Goal: Entertainment & Leisure: Consume media (video, audio)

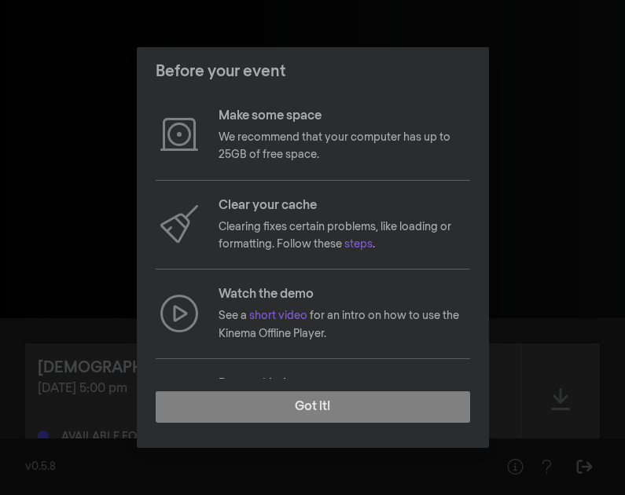
scroll to position [90, 0]
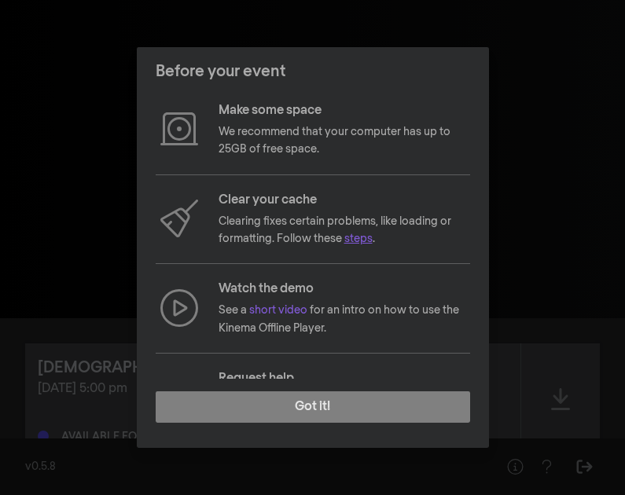
click at [352, 241] on link "steps" at bounding box center [358, 238] width 28 height 11
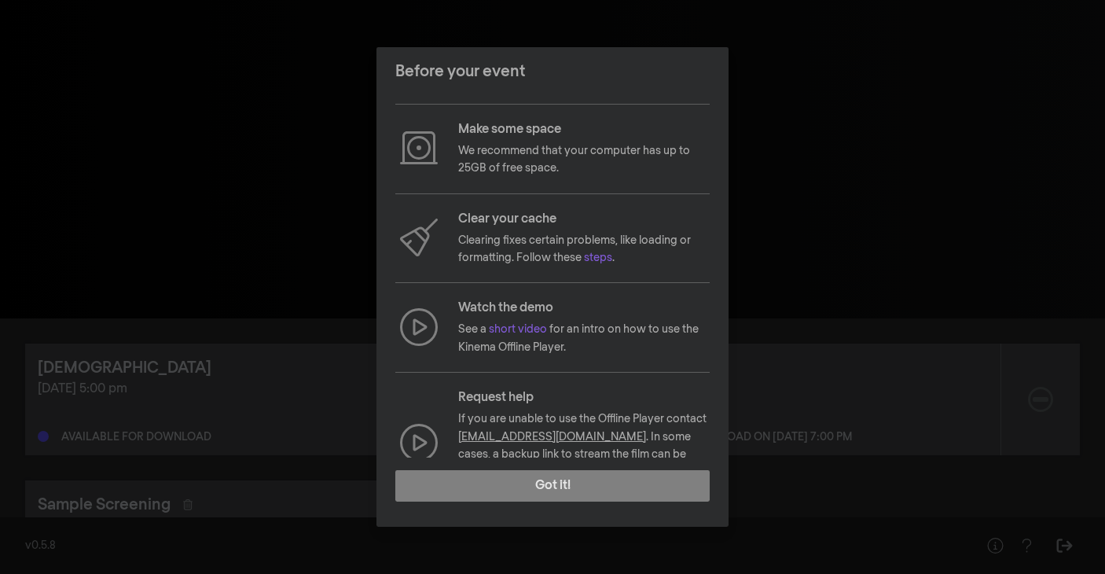
scroll to position [70, 0]
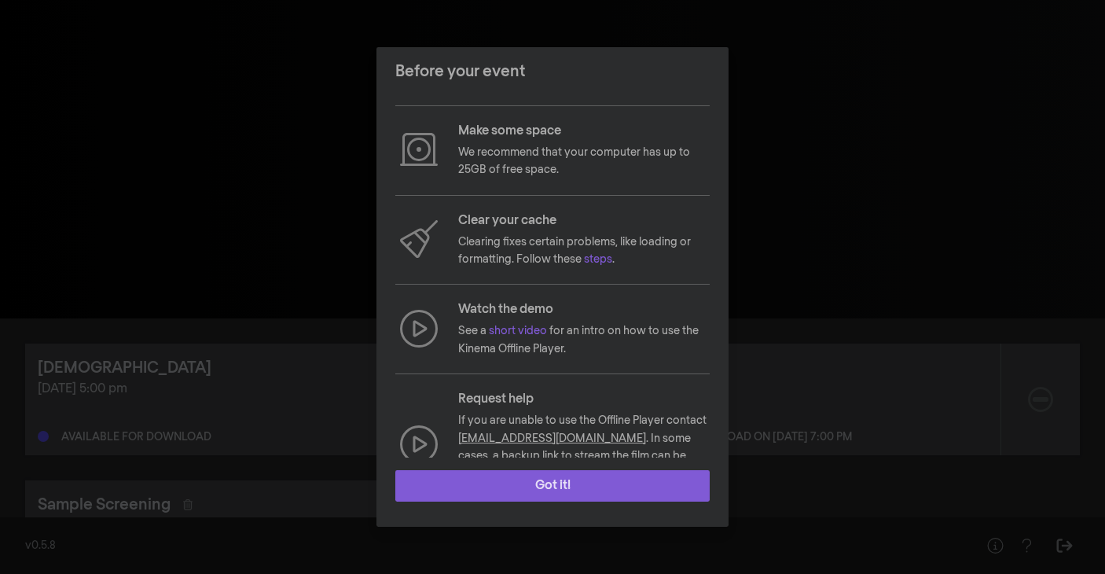
click at [553, 480] on button "Got it!" at bounding box center [552, 485] width 314 height 31
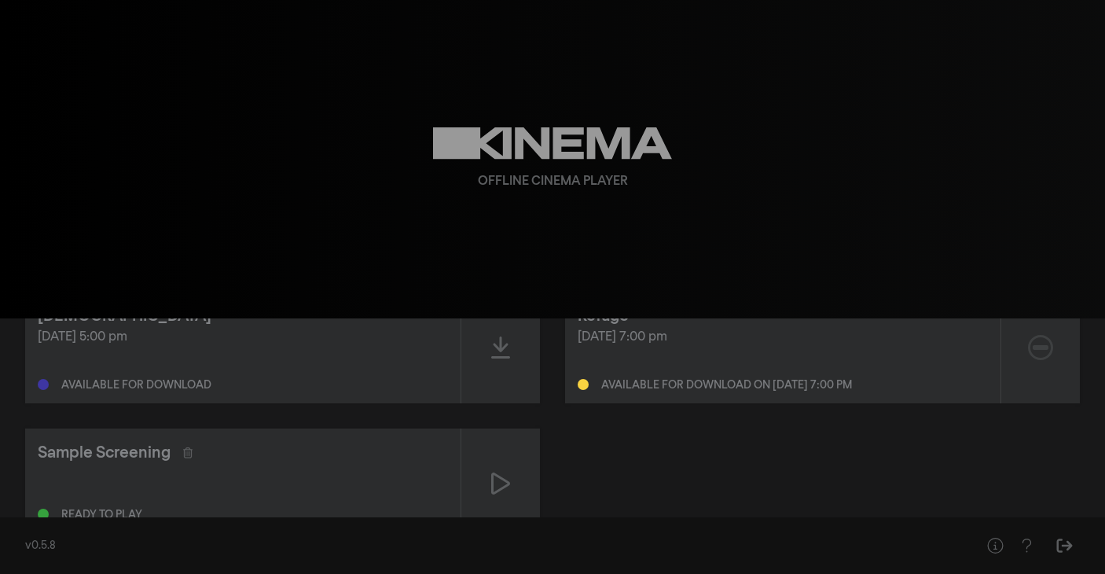
scroll to position [0, 0]
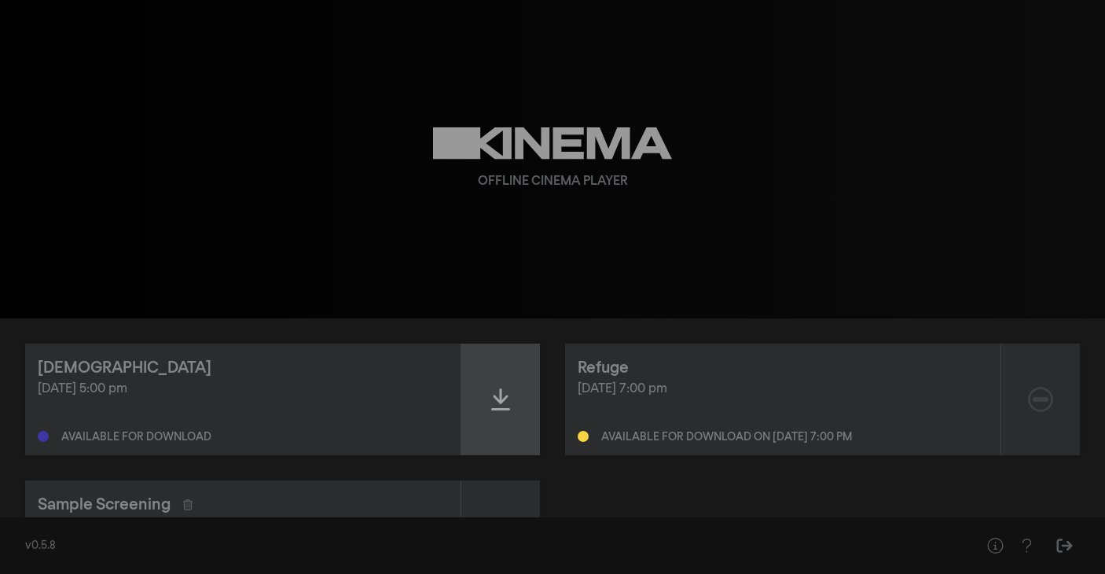
click at [505, 402] on icon at bounding box center [500, 399] width 19 height 25
click at [496, 404] on icon at bounding box center [500, 399] width 19 height 25
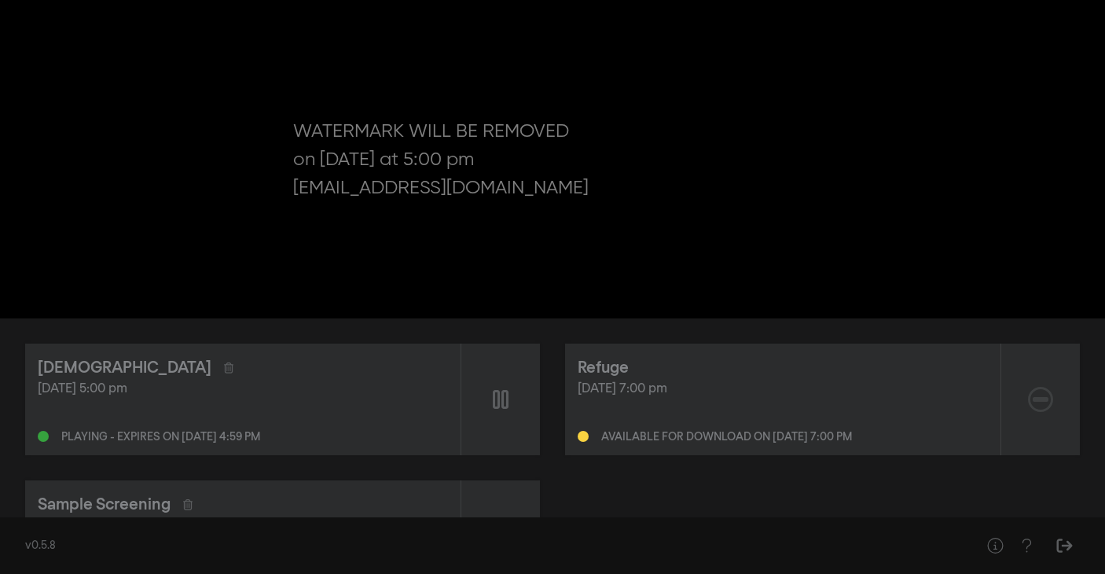
click at [305, 296] on button "pause" at bounding box center [299, 294] width 44 height 47
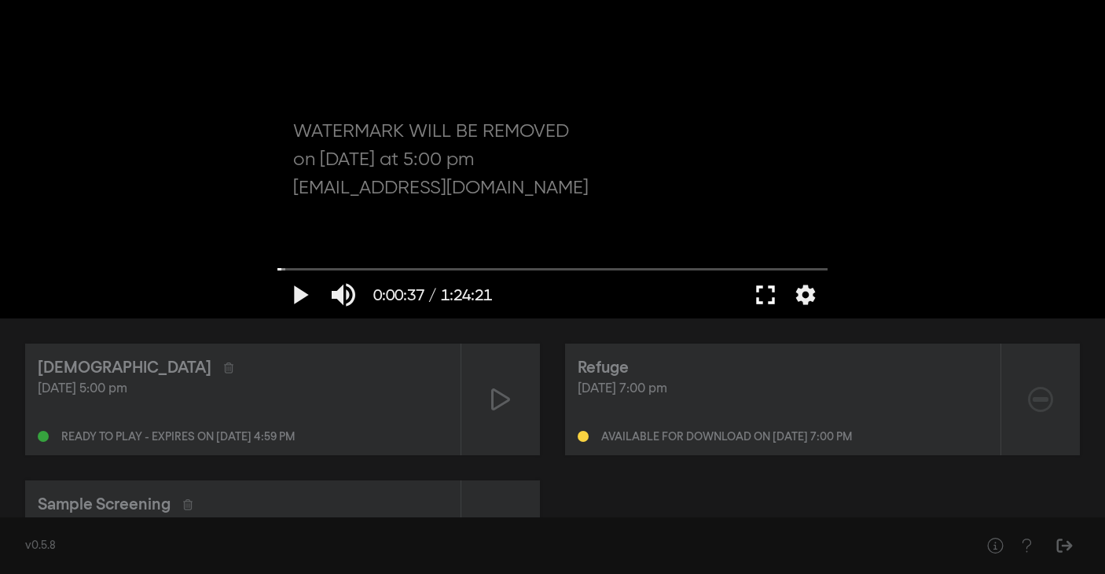
click at [766, 296] on button "fullscreen" at bounding box center [766, 294] width 44 height 47
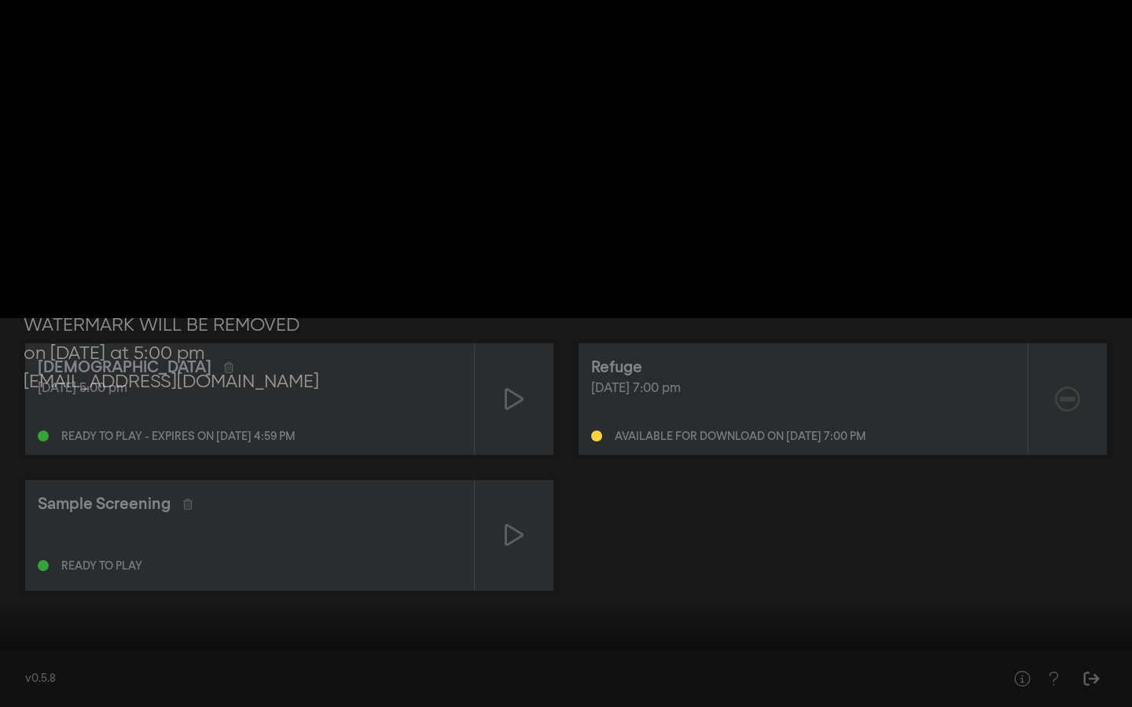
click at [27, 573] on button "play_arrow" at bounding box center [30, 683] width 44 height 47
drag, startPoint x: 22, startPoint y: 659, endPoint x: 0, endPoint y: 656, distance: 22.4
click at [8, 573] on input "Seek" at bounding box center [566, 657] width 1116 height 9
click at [34, 573] on button "pause" at bounding box center [30, 683] width 44 height 47
type input "1.013384"
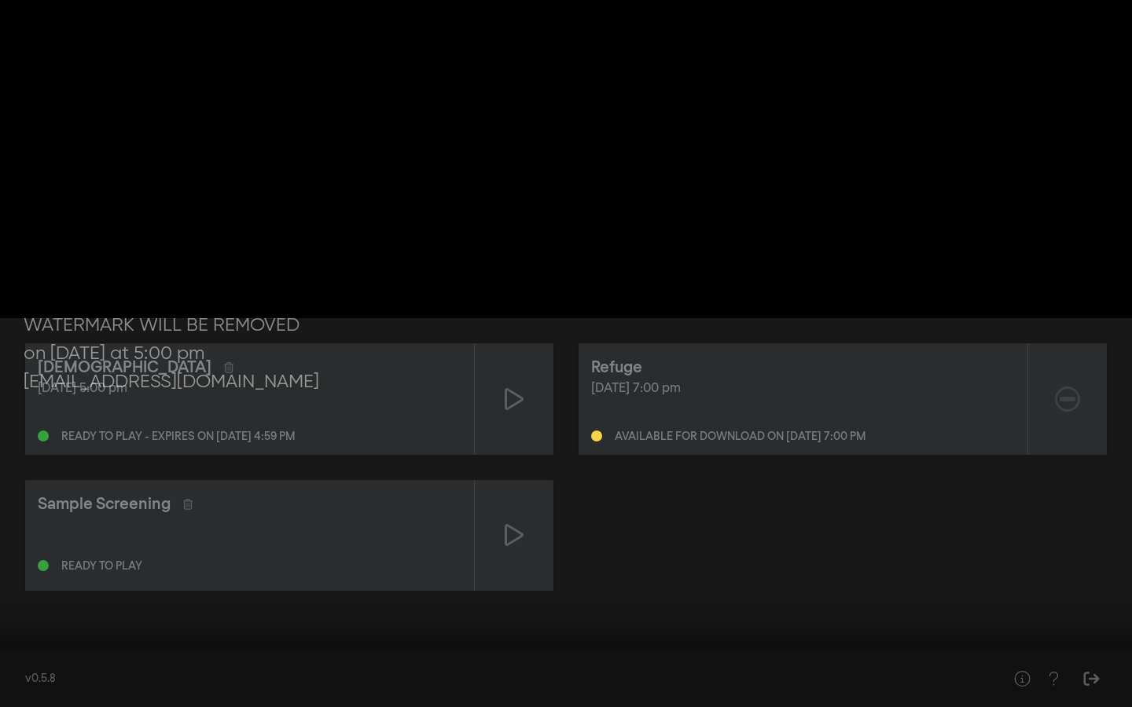
click at [1060, 573] on button "fullscreen_exit" at bounding box center [1062, 683] width 44 height 47
